Goal: Information Seeking & Learning: Check status

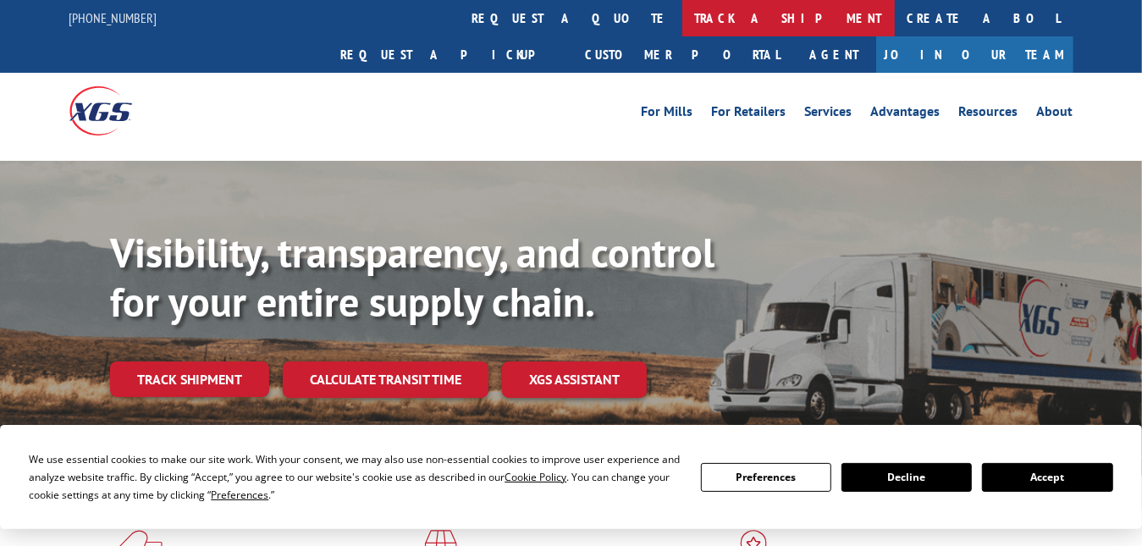
click at [683, 15] on link "track a shipment" at bounding box center [789, 18] width 213 height 36
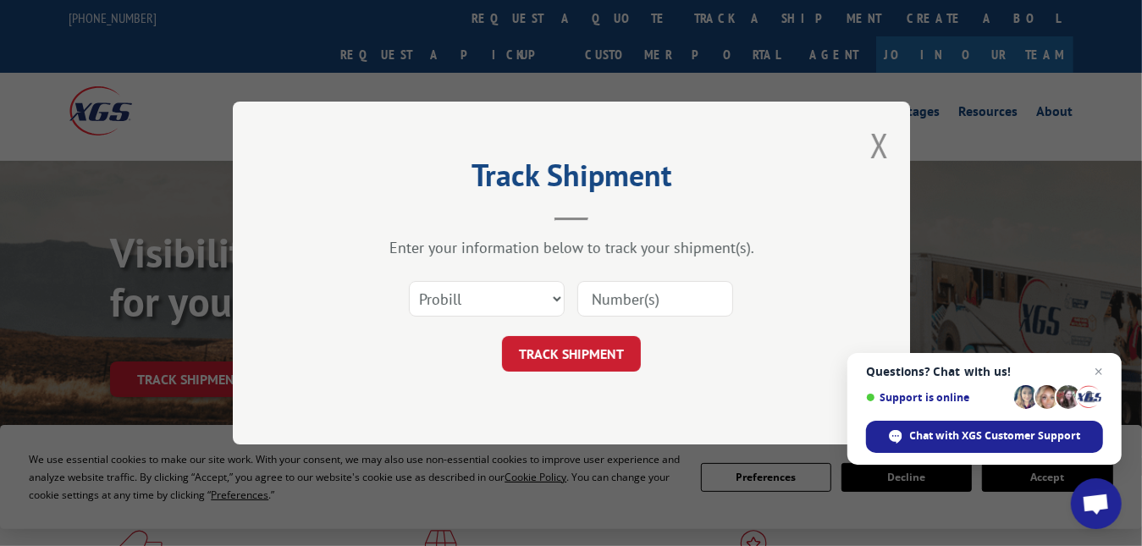
click at [631, 300] on input at bounding box center [656, 299] width 156 height 36
click at [560, 299] on select "Select category... Probill BOL PO" at bounding box center [487, 299] width 156 height 36
click at [617, 290] on input at bounding box center [656, 299] width 156 height 36
type input "17207756"
click at [557, 350] on button "TRACK SHIPMENT" at bounding box center [571, 354] width 139 height 36
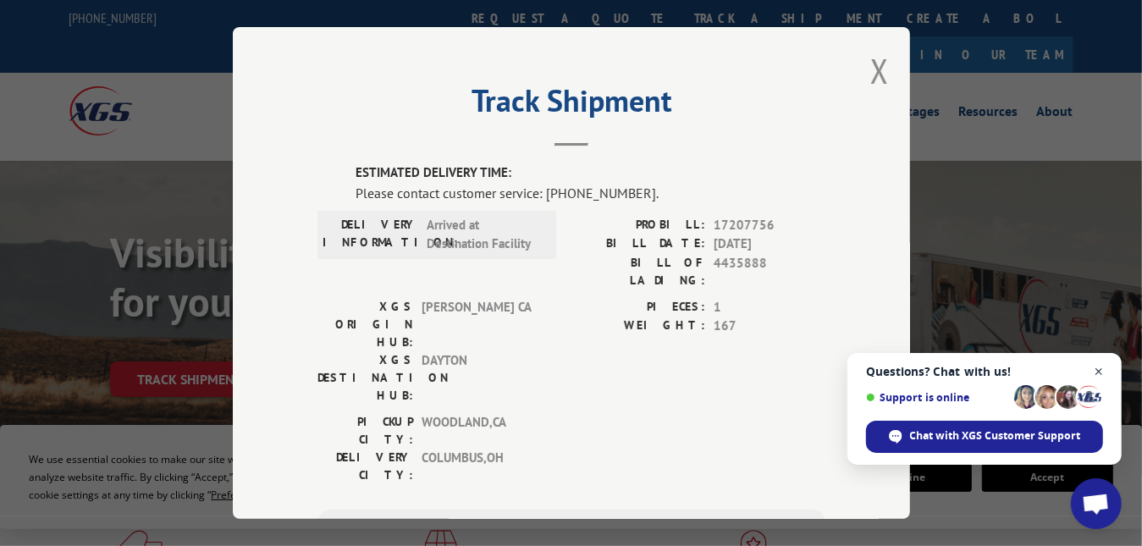
click at [1100, 368] on span "Close chat" at bounding box center [1099, 372] width 21 height 21
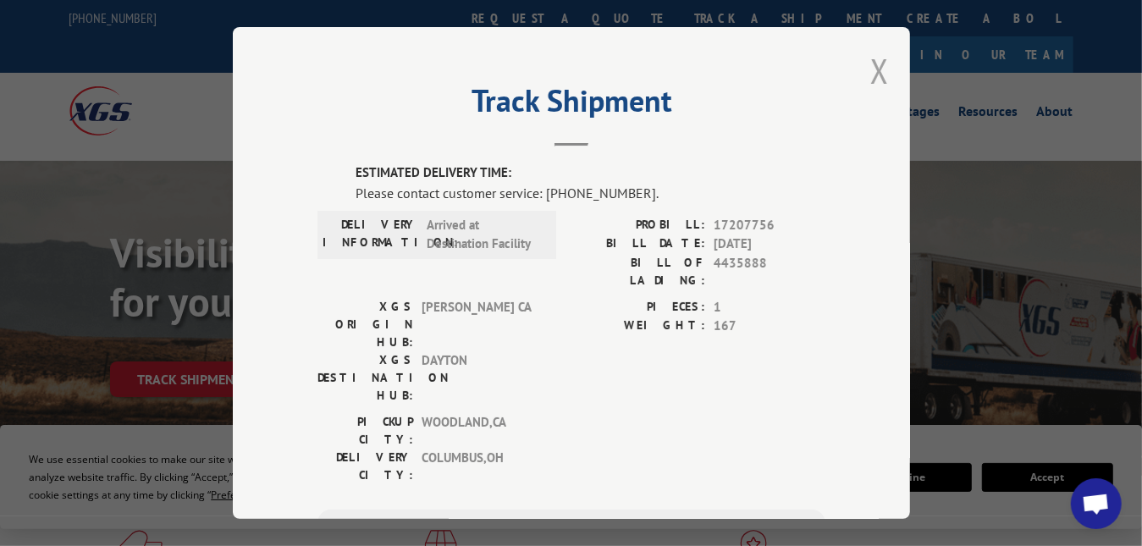
click at [873, 59] on button "Close modal" at bounding box center [880, 70] width 19 height 45
